Goal: Understand process/instructions: Learn how to perform a task or action

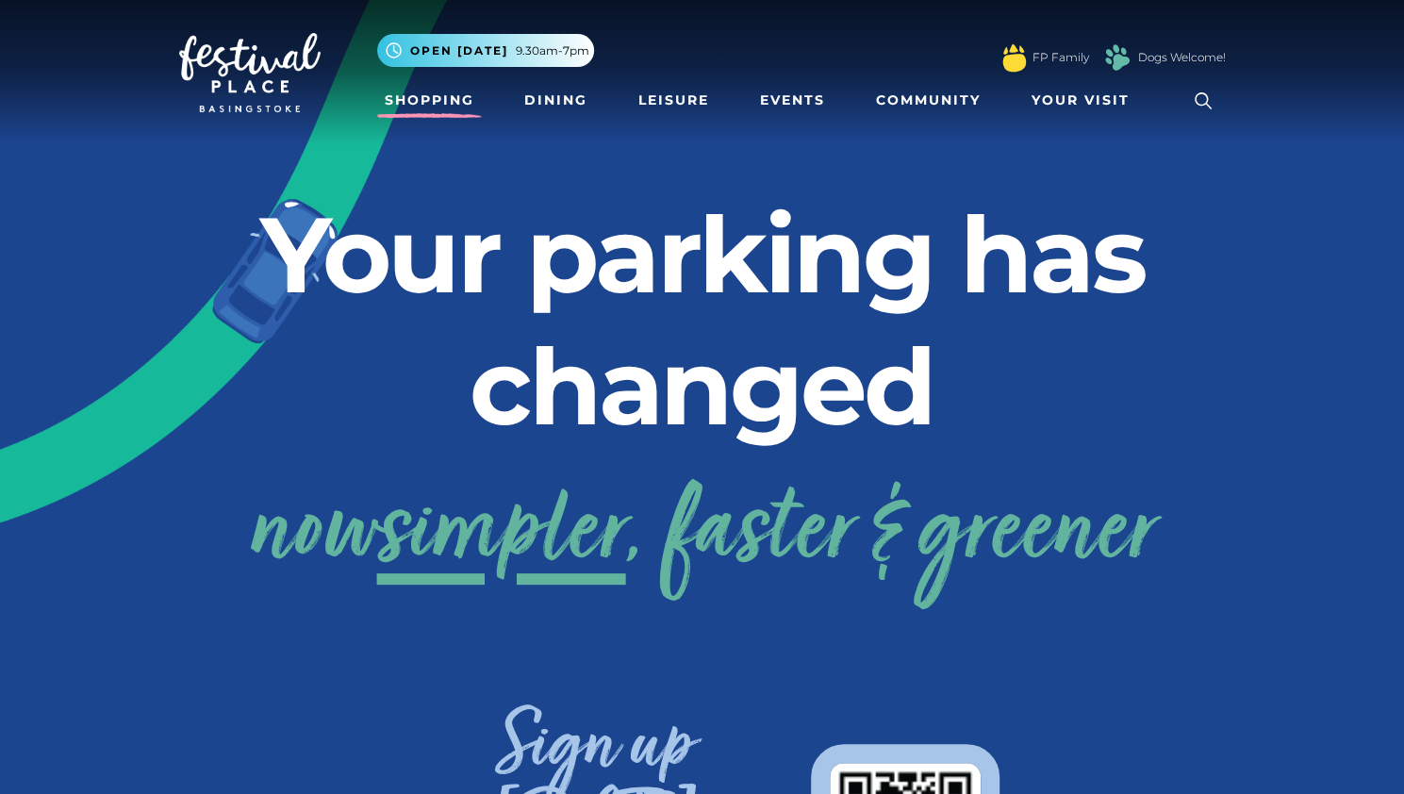
click at [436, 103] on link "Shopping" at bounding box center [429, 100] width 105 height 35
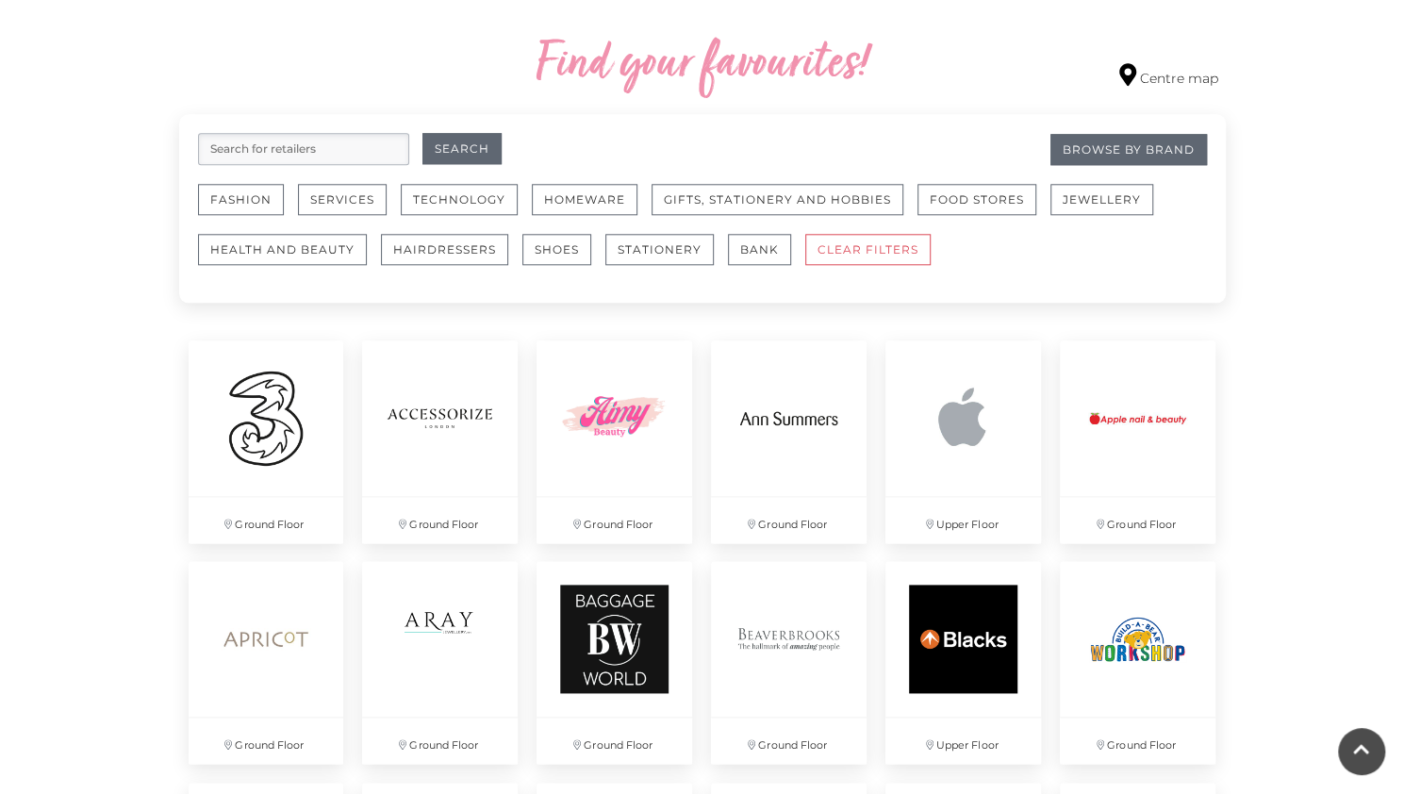
scroll to position [1029, 0]
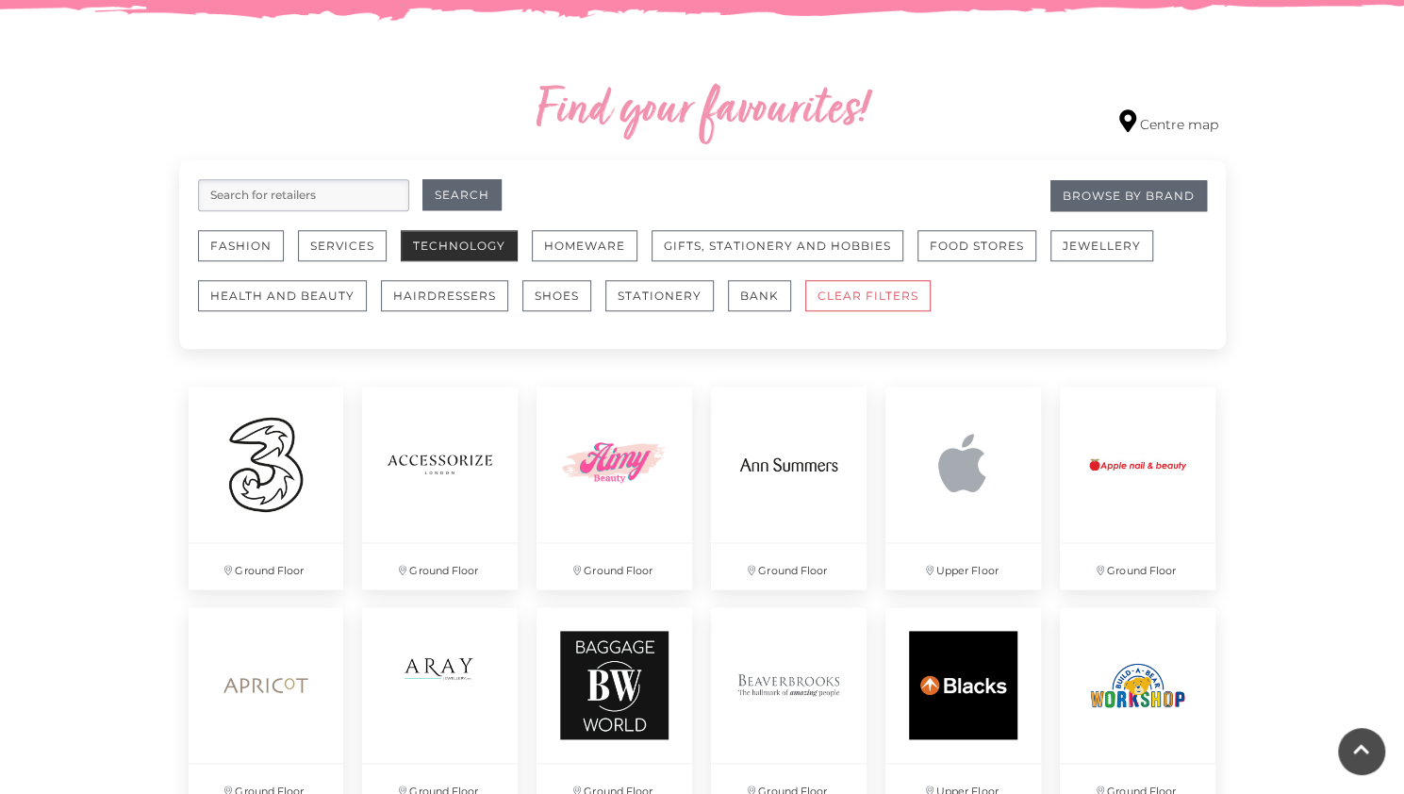
click at [420, 235] on button "Technology" at bounding box center [459, 245] width 117 height 31
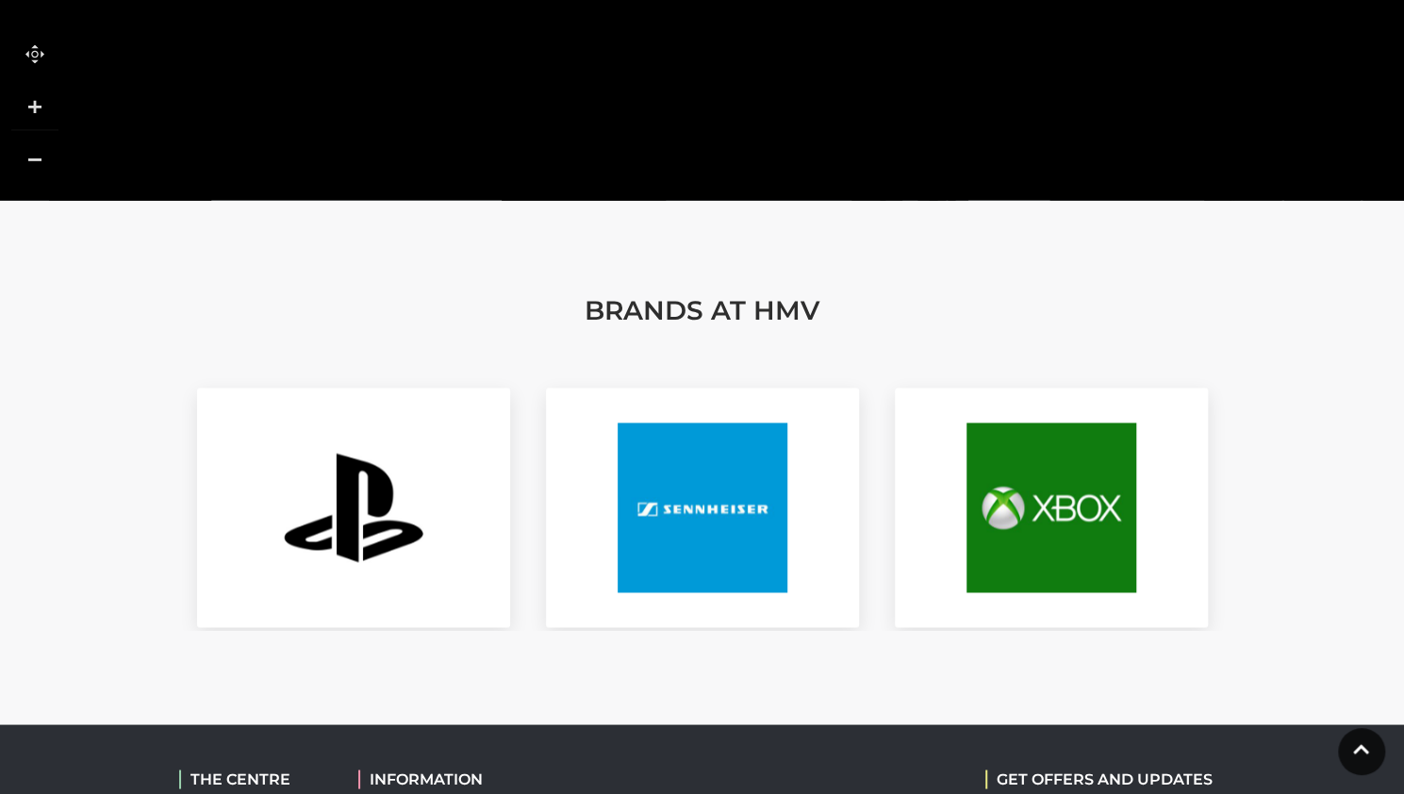
scroll to position [1688, 0]
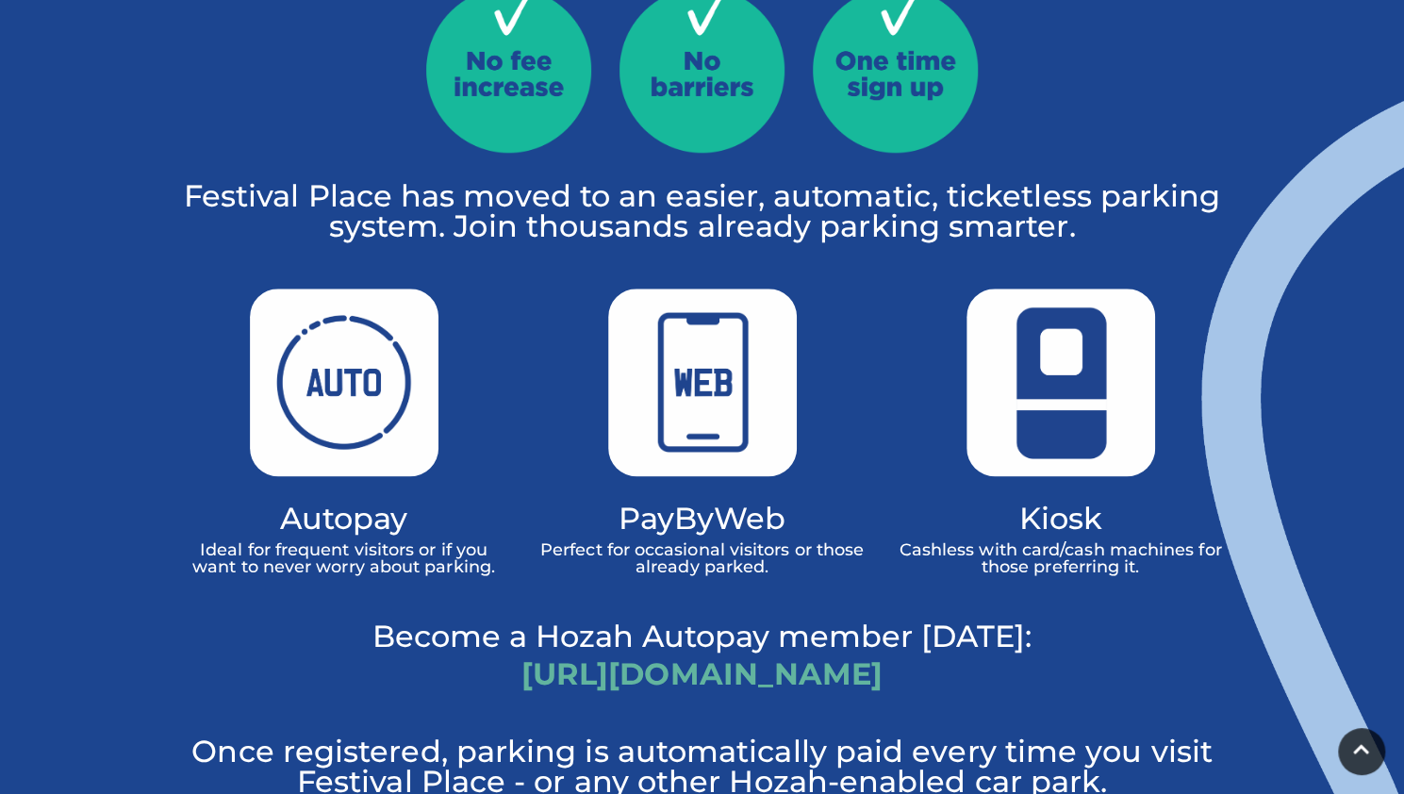
scroll to position [1362, 0]
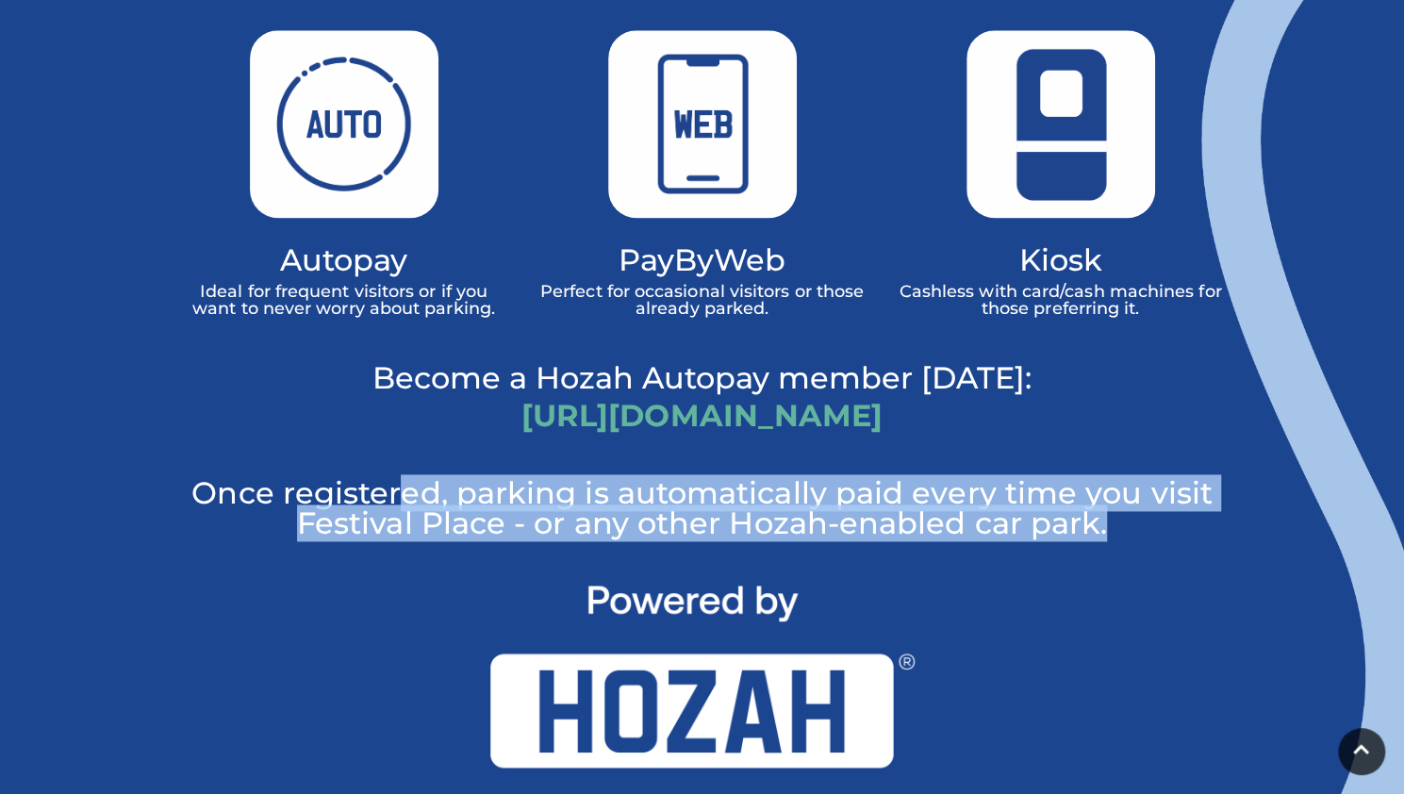
drag, startPoint x: 402, startPoint y: 433, endPoint x: 737, endPoint y: 491, distance: 340.7
click at [709, 478] on p "Once registered, parking is automatically paid every time you visit Festival Pl…" at bounding box center [702, 508] width 1047 height 60
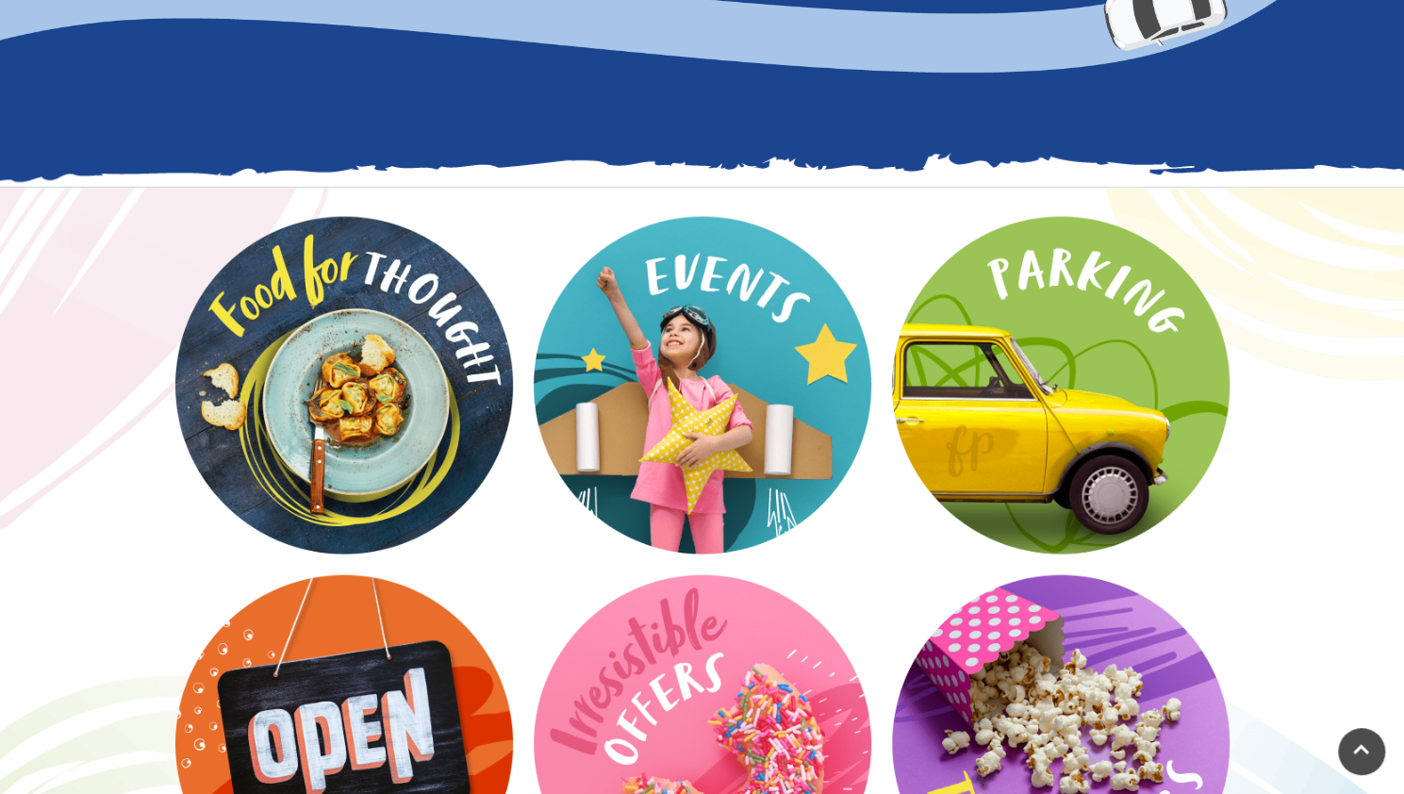
scroll to position [2217, 0]
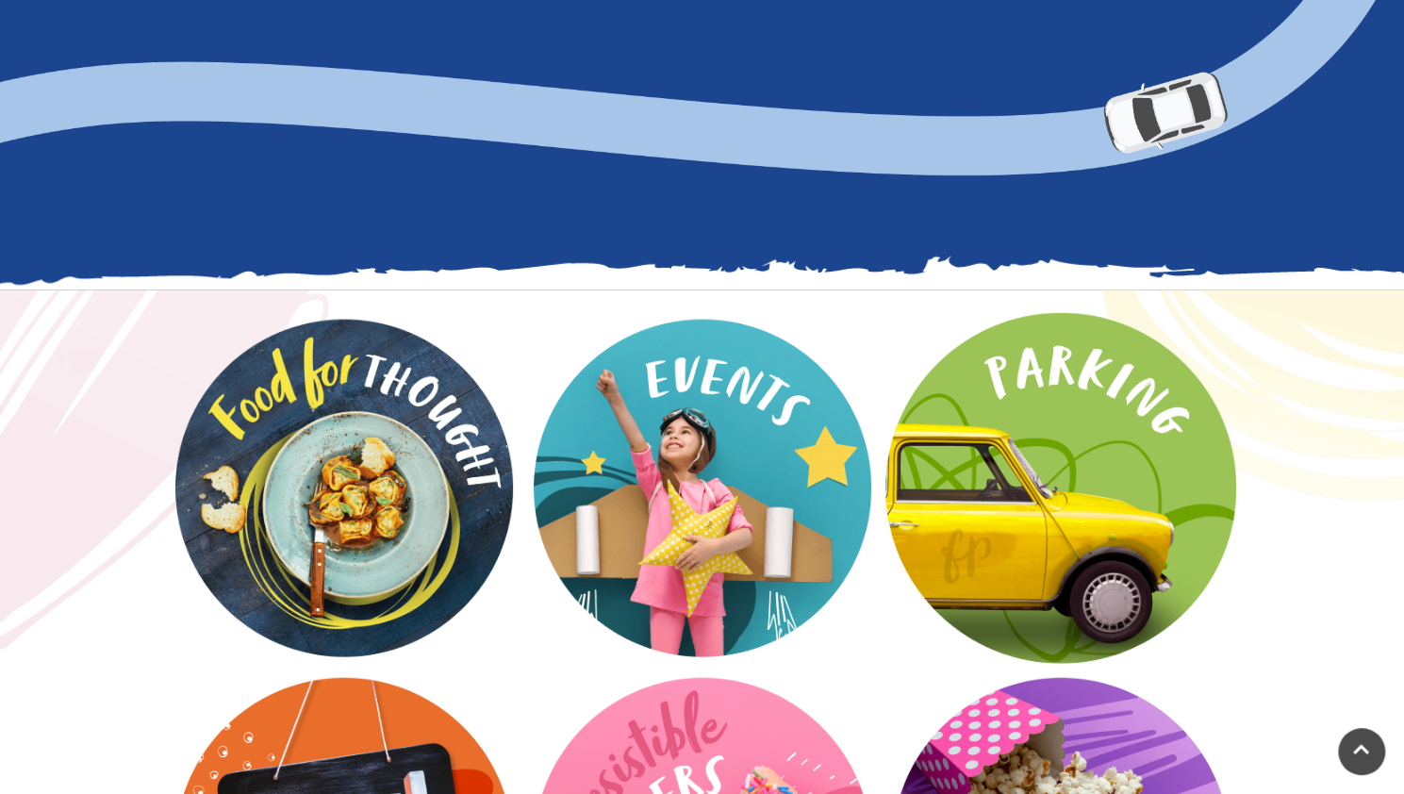
click at [1084, 446] on video at bounding box center [1060, 488] width 351 height 351
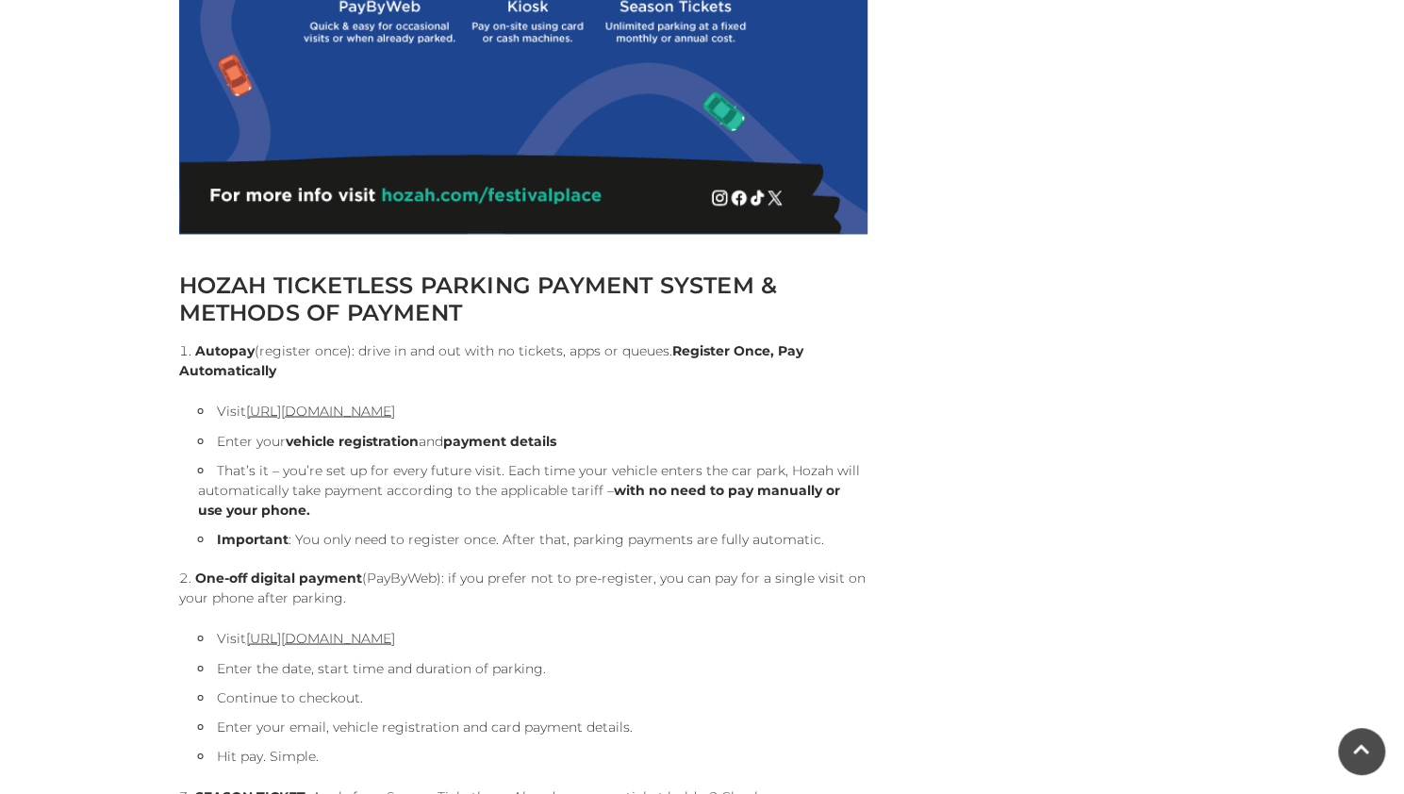
scroll to position [1756, 0]
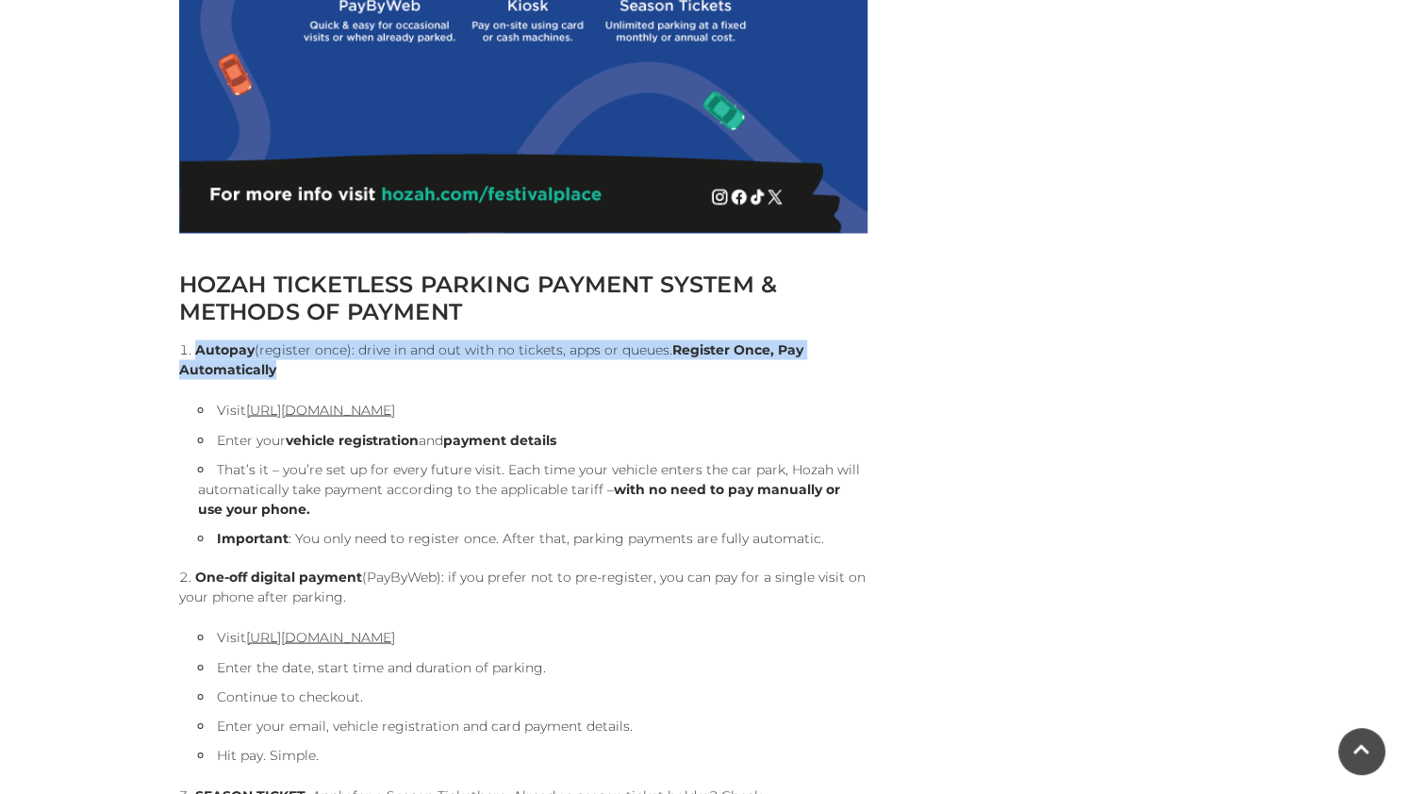
drag, startPoint x: 198, startPoint y: 342, endPoint x: 448, endPoint y: 363, distance: 250.7
click at [448, 363] on li "Autopay (register once): drive in and out with no tickets, apps or queues. Regi…" at bounding box center [523, 443] width 688 height 208
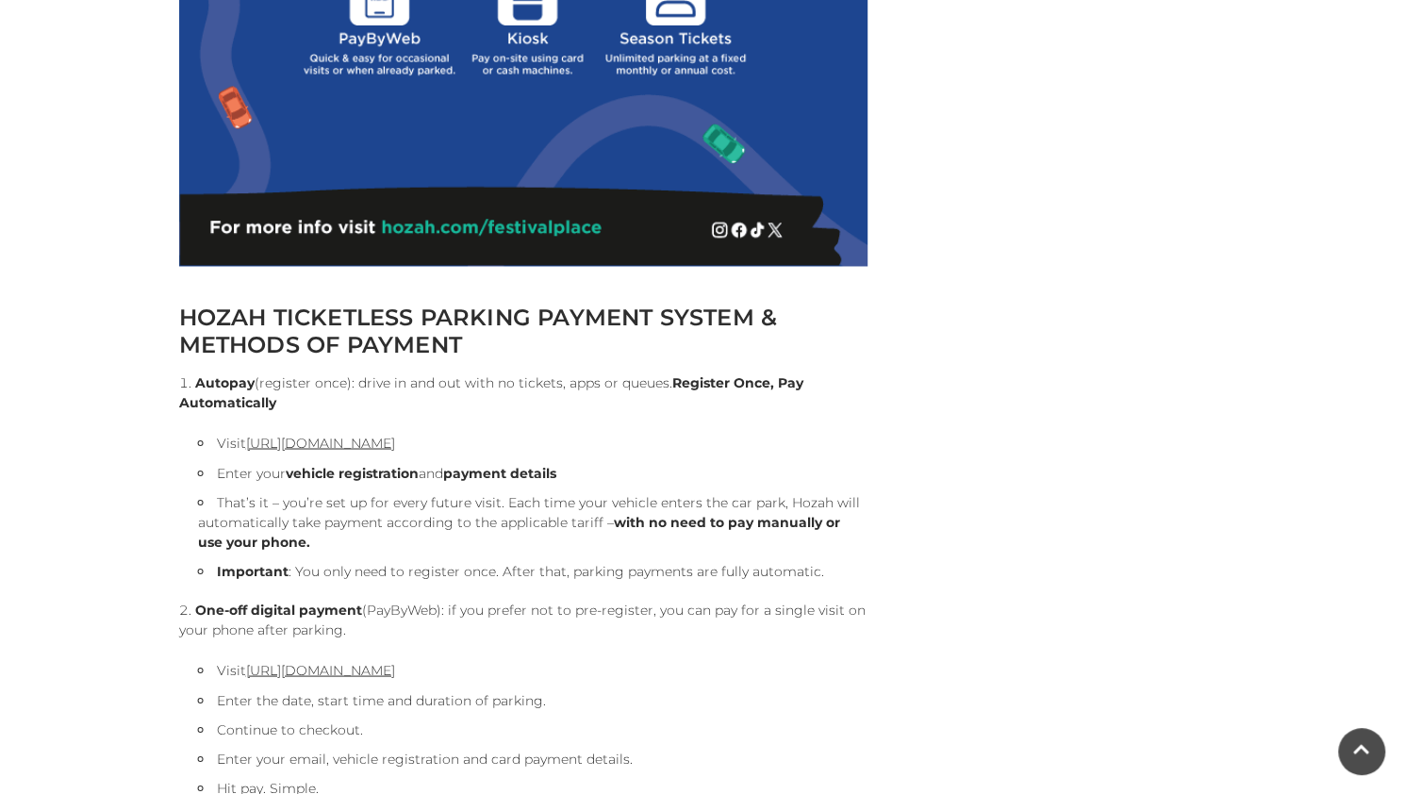
scroll to position [1721, 0]
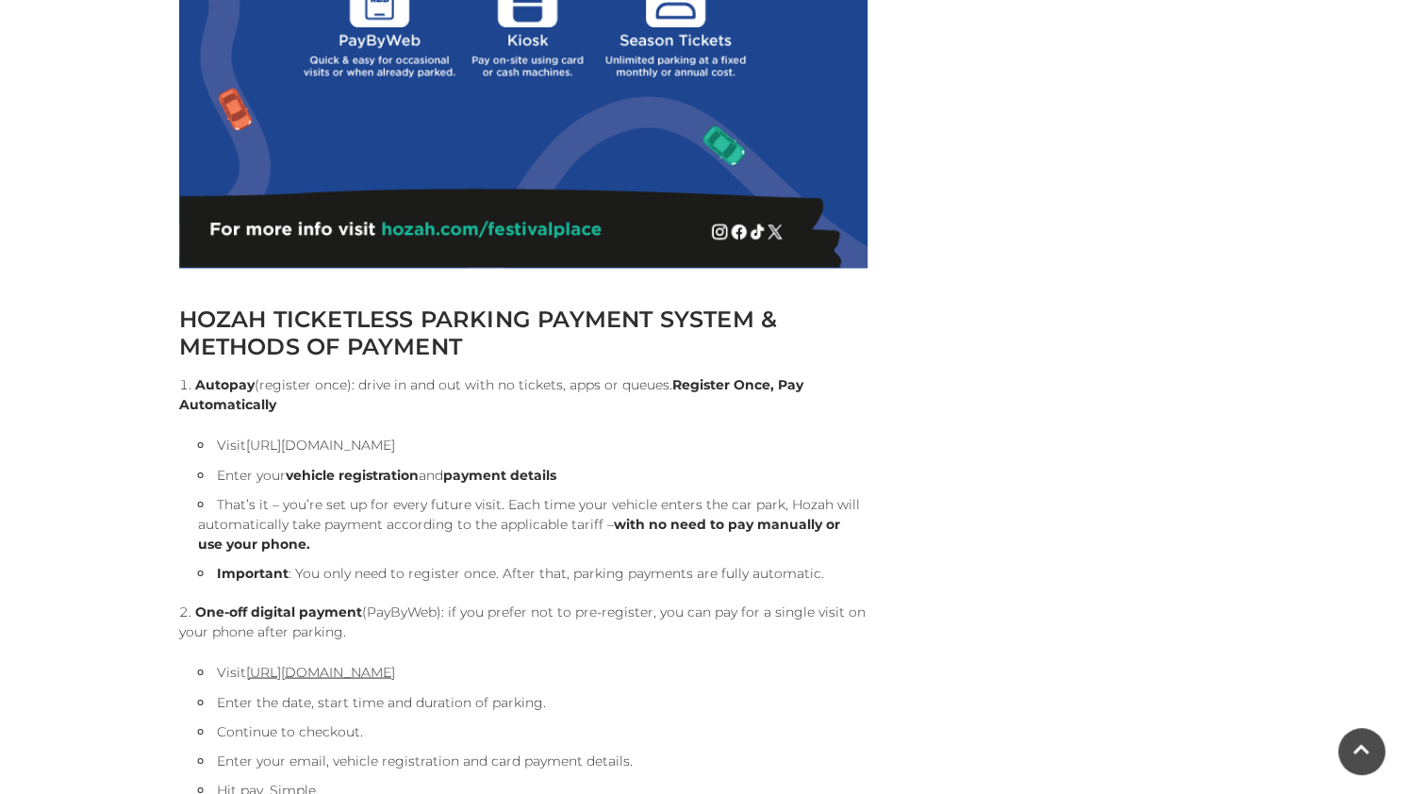
click at [395, 440] on link "[URL][DOMAIN_NAME]" at bounding box center [320, 444] width 149 height 17
